Goal: Task Accomplishment & Management: Use online tool/utility

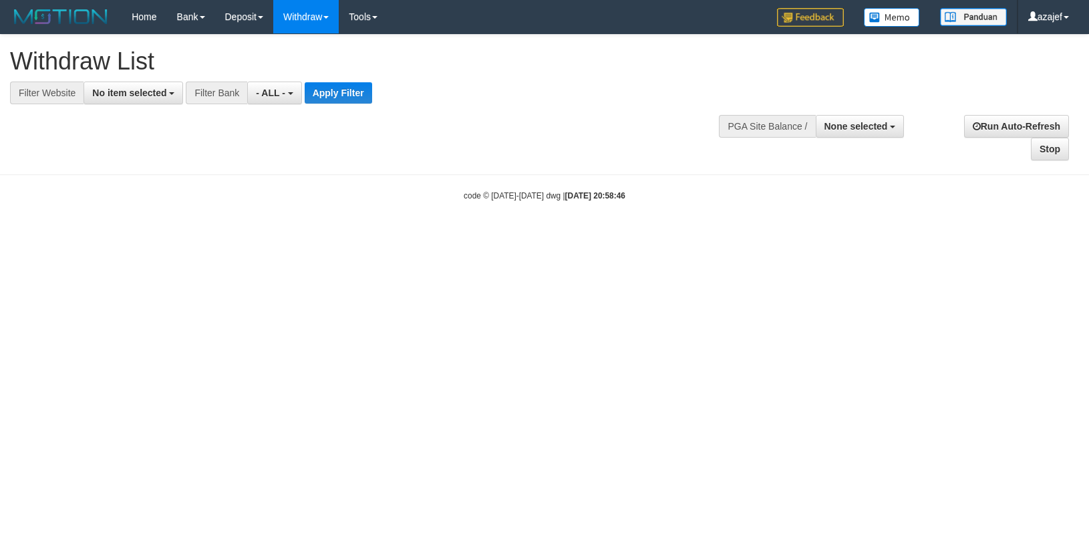
select select
click at [858, 117] on button "None selected" at bounding box center [860, 126] width 89 height 23
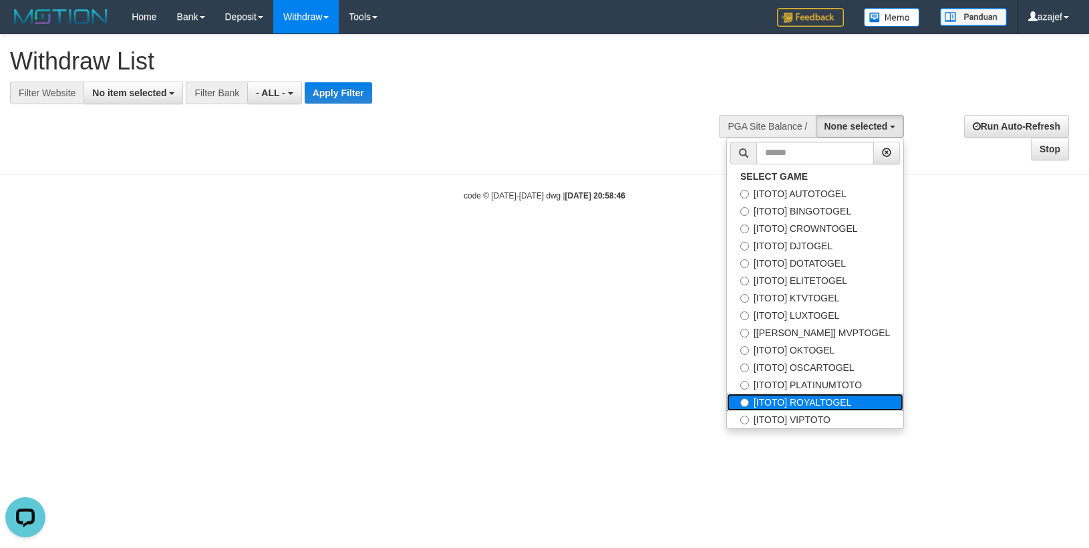
click at [843, 396] on label "[ITOTO] ROYALTOGEL" at bounding box center [815, 402] width 176 height 17
select select "***"
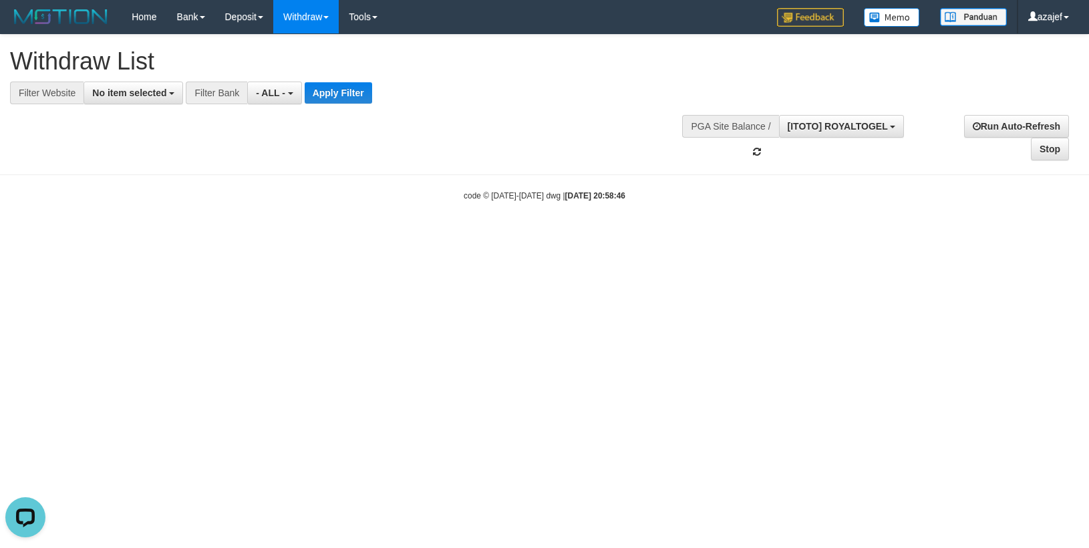
scroll to position [148, 0]
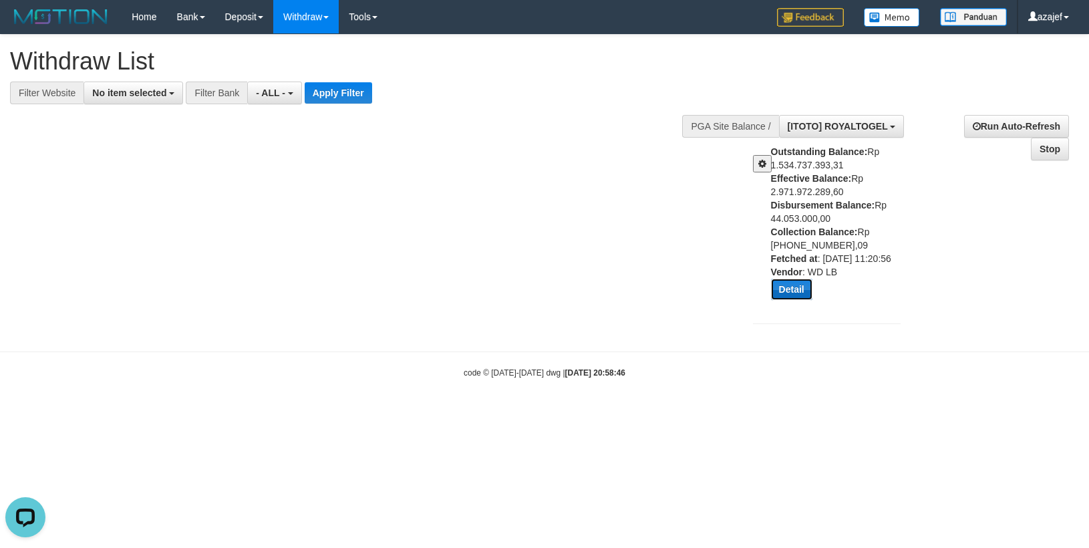
click at [776, 287] on button "Detail" at bounding box center [791, 289] width 41 height 21
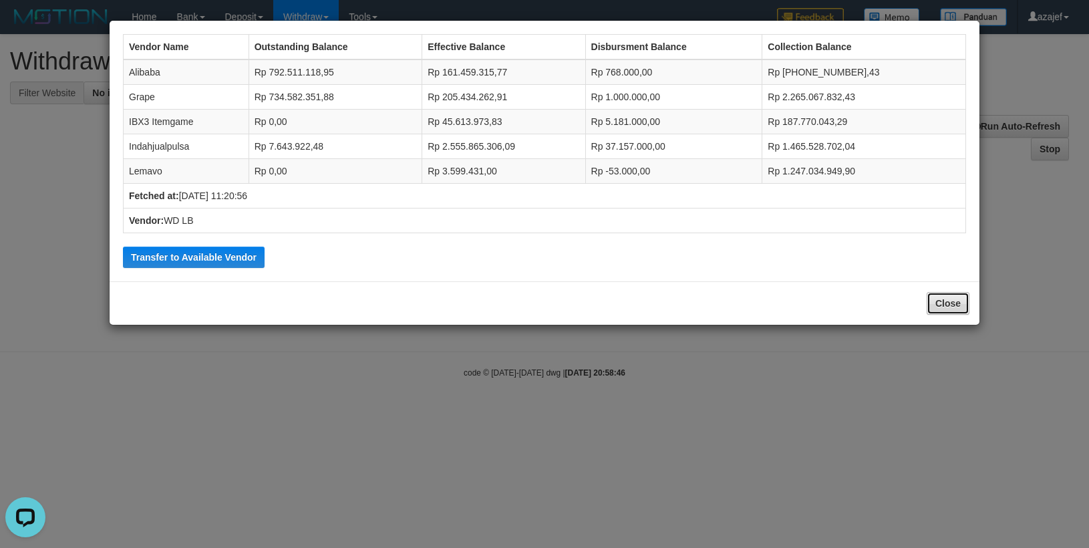
click at [948, 308] on button "Close" at bounding box center [948, 303] width 43 height 23
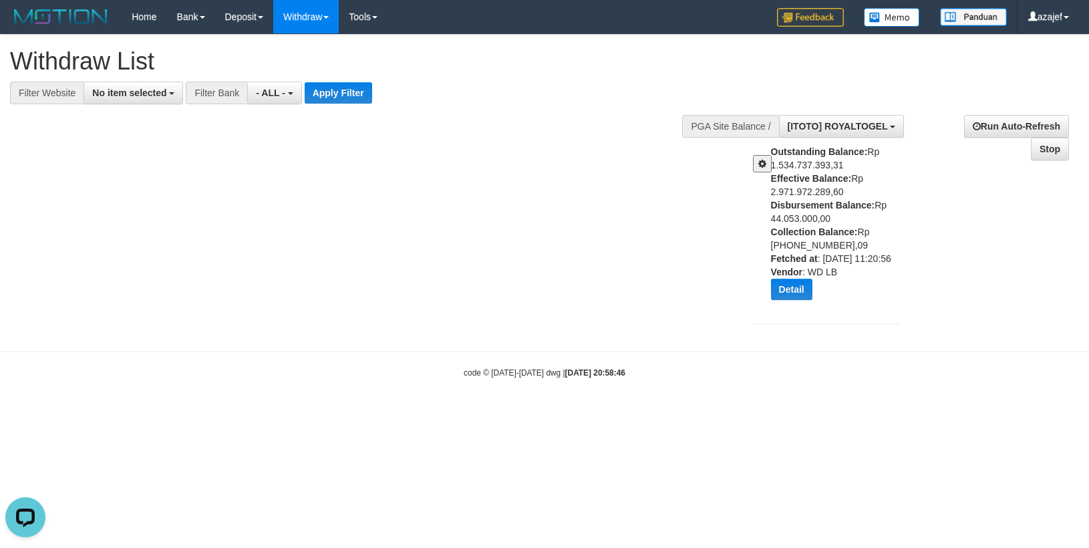
click at [760, 170] on button at bounding box center [762, 163] width 19 height 17
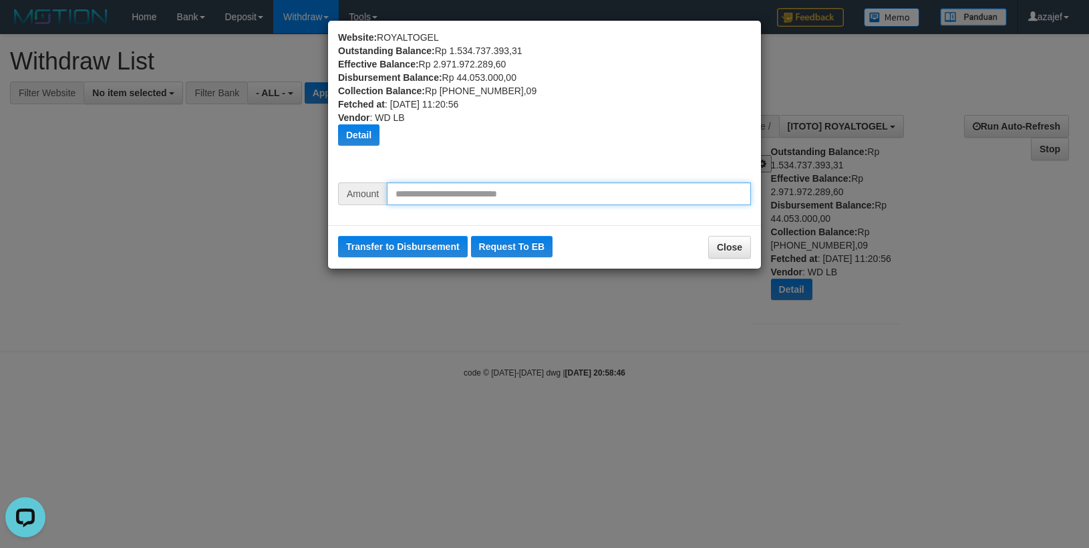
click at [503, 192] on input "text" at bounding box center [569, 193] width 364 height 23
type input "********"
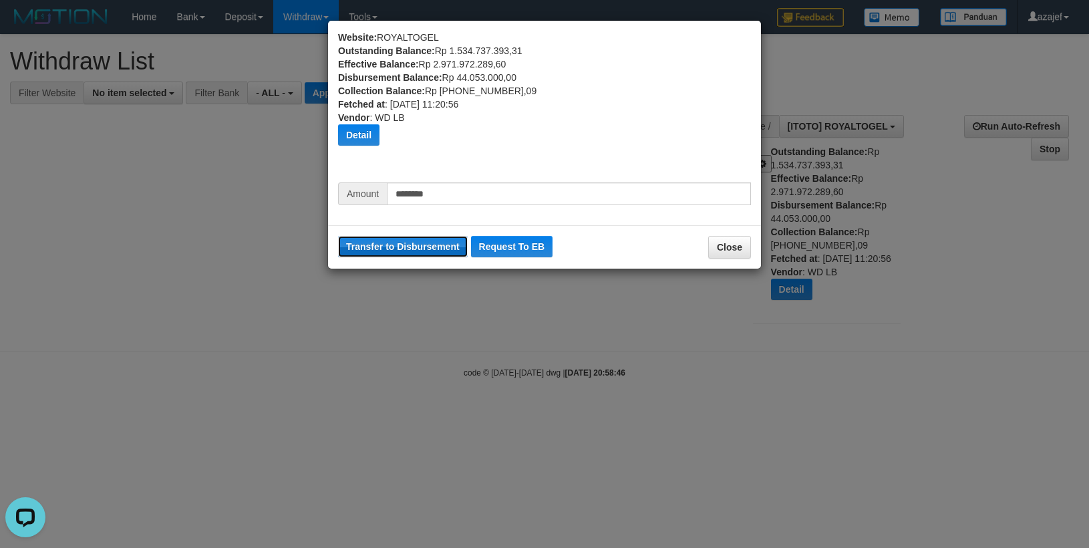
click at [418, 249] on button "Transfer to Disbursement" at bounding box center [403, 246] width 130 height 21
